Goal: Task Accomplishment & Management: Use online tool/utility

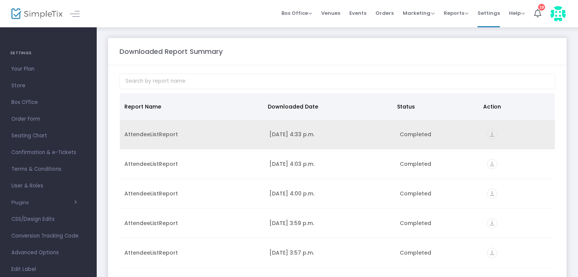
click at [489, 132] on icon "vertical_align_bottom" at bounding box center [492, 134] width 10 height 10
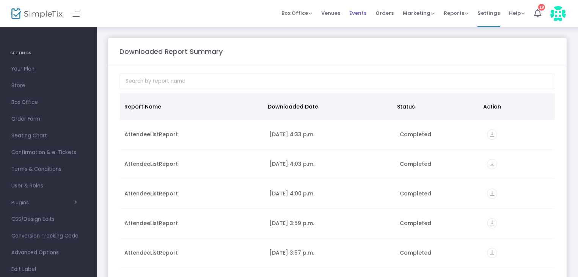
click at [358, 13] on span "Events" at bounding box center [357, 12] width 17 height 19
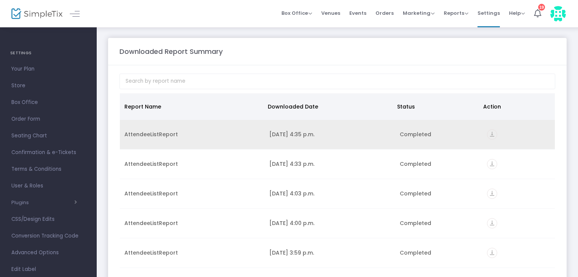
click at [487, 134] on icon "vertical_align_bottom" at bounding box center [492, 134] width 10 height 10
